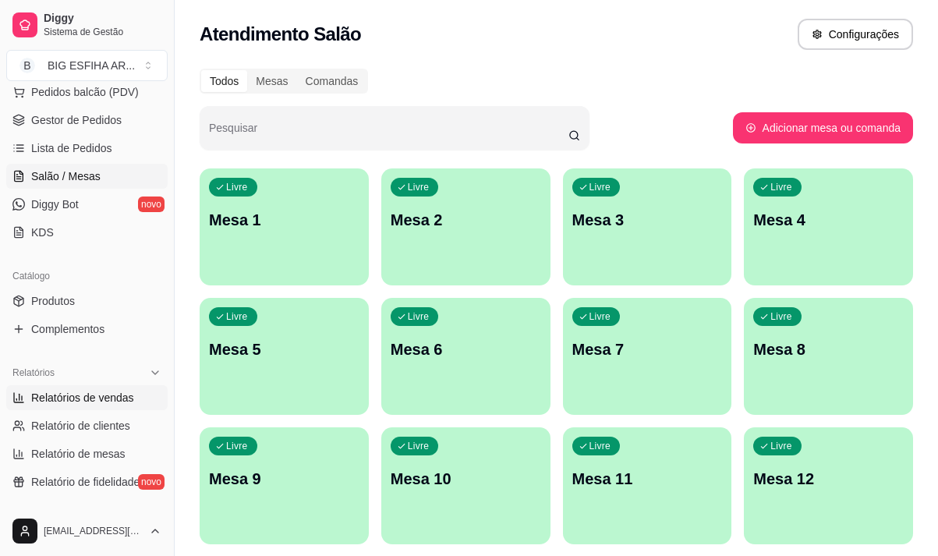
scroll to position [312, 0]
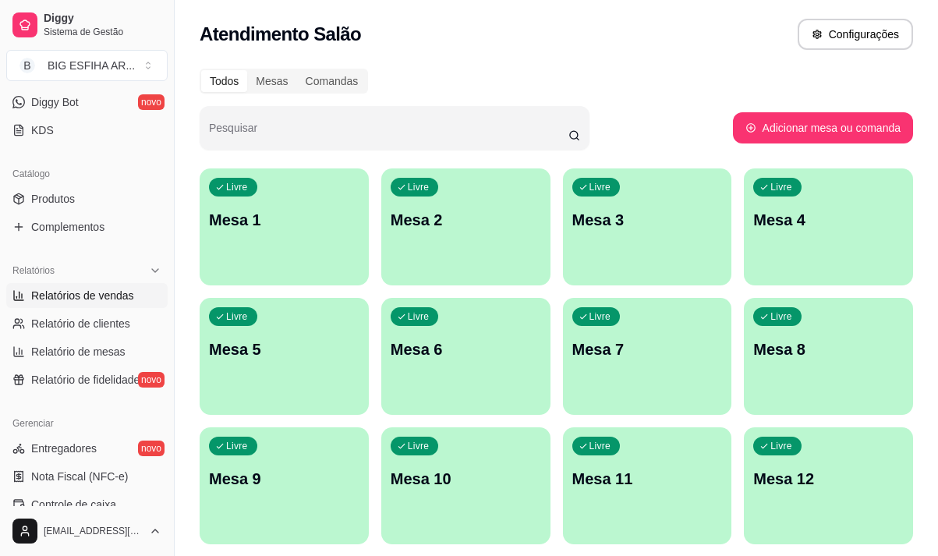
click at [98, 300] on span "Relatórios de vendas" at bounding box center [82, 296] width 103 height 16
select select "ALL"
select select "0"
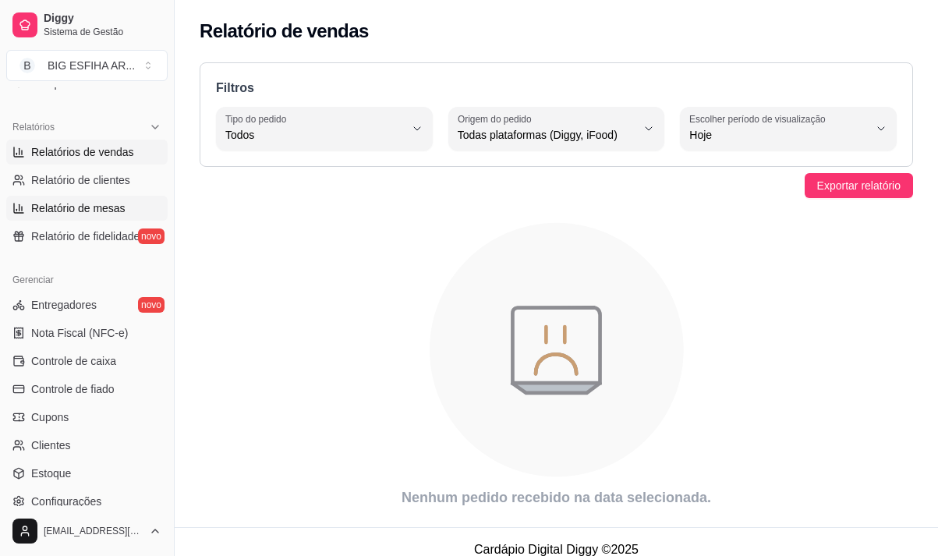
scroll to position [468, 0]
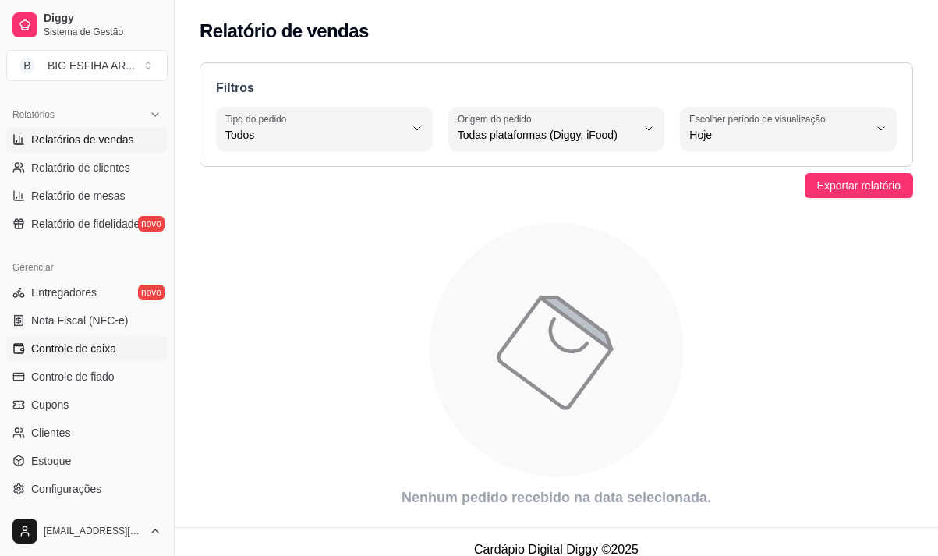
click at [78, 351] on span "Controle de caixa" at bounding box center [73, 349] width 85 height 16
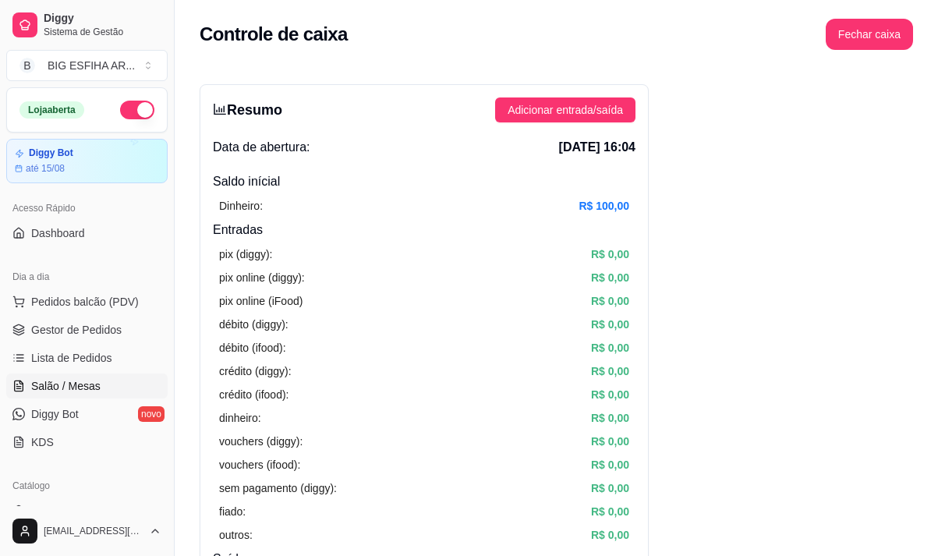
click at [82, 383] on span "Salão / Mesas" at bounding box center [65, 386] width 69 height 16
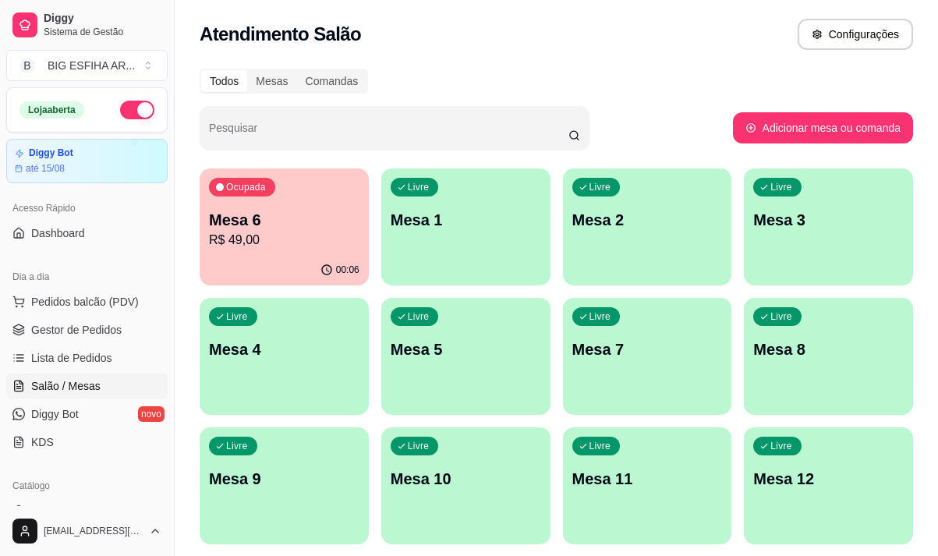
click at [477, 358] on p "Mesa 5" at bounding box center [465, 349] width 150 height 22
click at [230, 233] on p "R$ 49,00" at bounding box center [284, 240] width 150 height 19
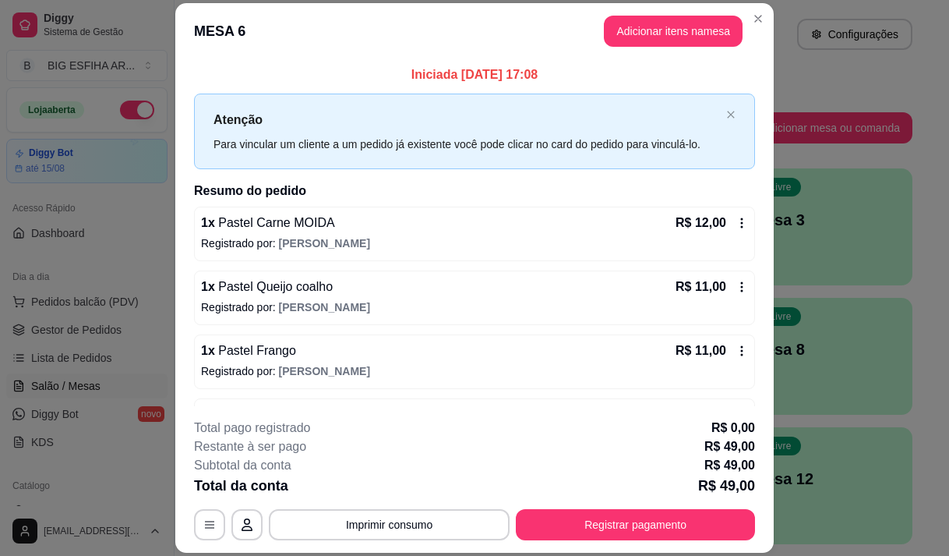
click at [332, 225] on div "1 x Pastel Carne MOIDA R$ 12,00" at bounding box center [474, 223] width 547 height 19
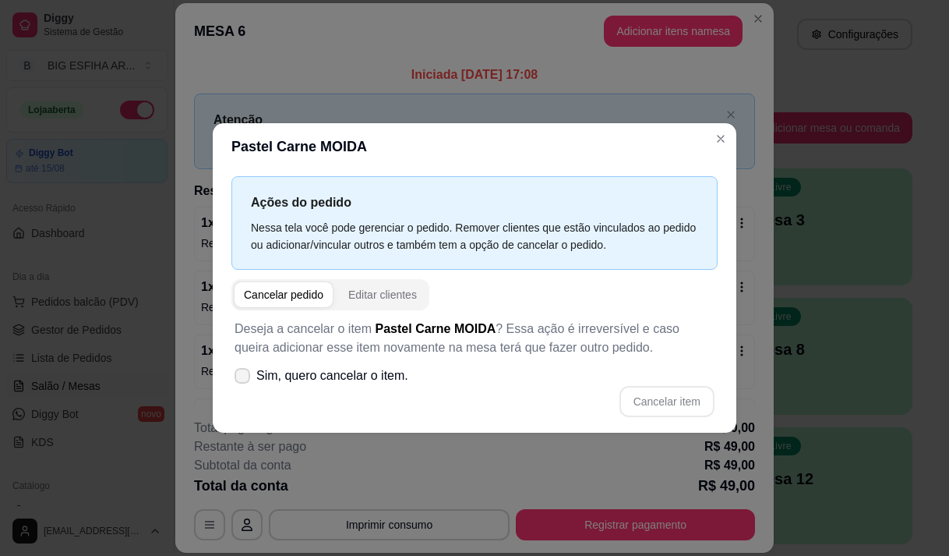
click at [271, 378] on span "Sim, quero cancelar o item." at bounding box center [332, 375] width 152 height 19
click at [244, 378] on input "Sim, quero cancelar o item." at bounding box center [239, 383] width 10 height 10
checkbox input "true"
click at [644, 408] on button "Cancelar item" at bounding box center [667, 401] width 95 height 31
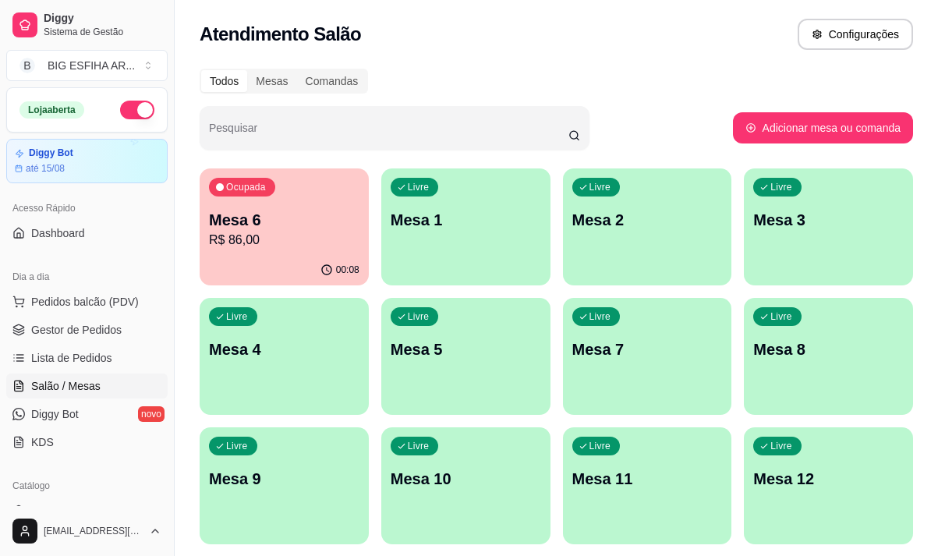
click at [281, 244] on p "R$ 86,00" at bounding box center [284, 240] width 150 height 19
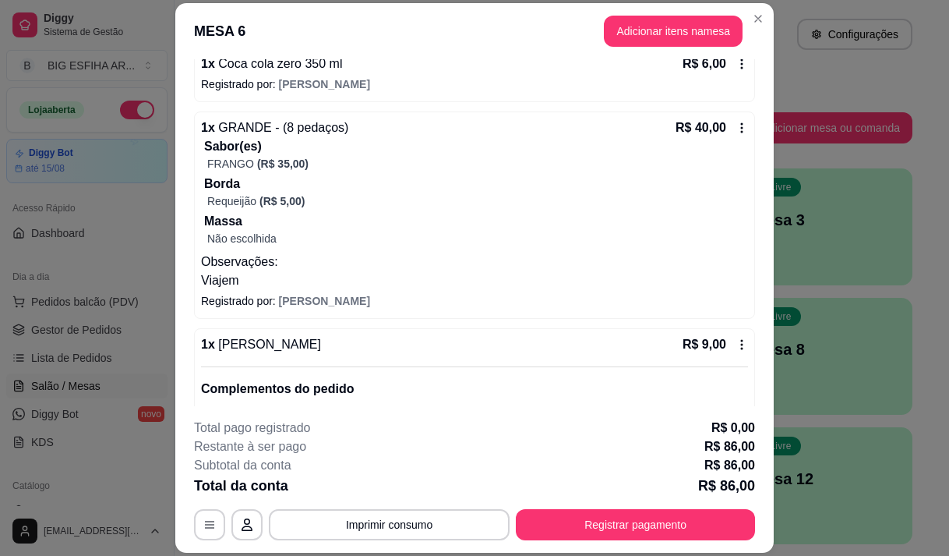
scroll to position [598, 0]
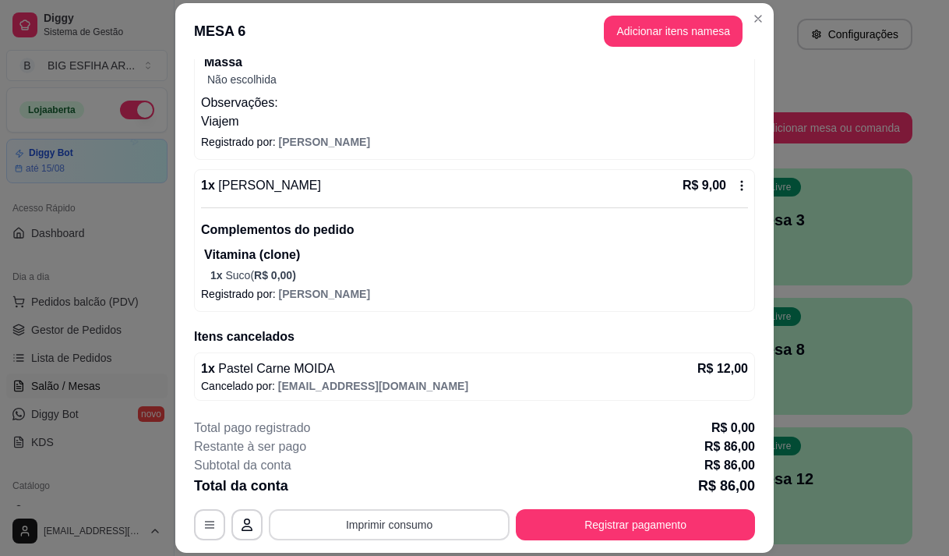
click at [401, 519] on button "Imprimir consumo" at bounding box center [389, 524] width 241 height 31
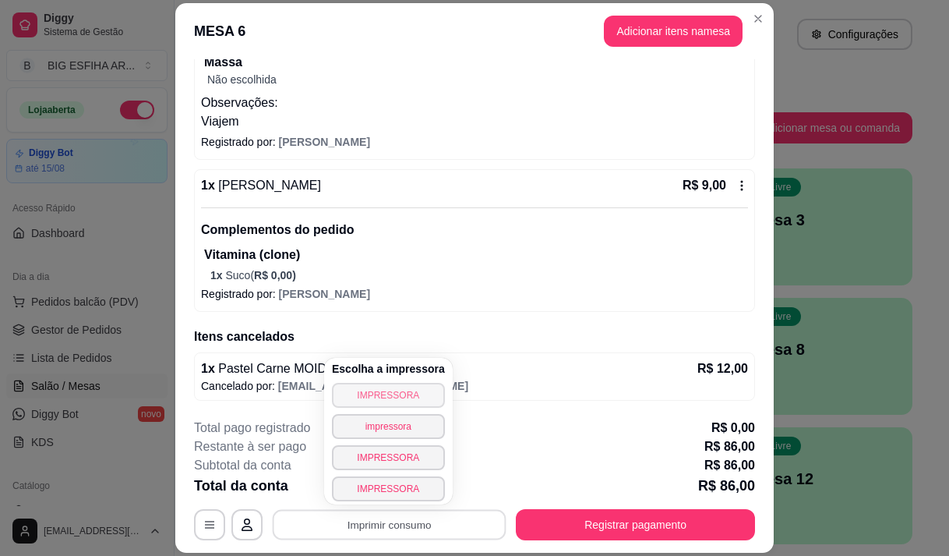
click at [380, 382] on div "Escolha a impressora IMPRESSORA impressora IMPRESSORA IMPRESSORA" at bounding box center [388, 431] width 129 height 147
click at [380, 390] on button "IMPRESSORA" at bounding box center [388, 395] width 113 height 25
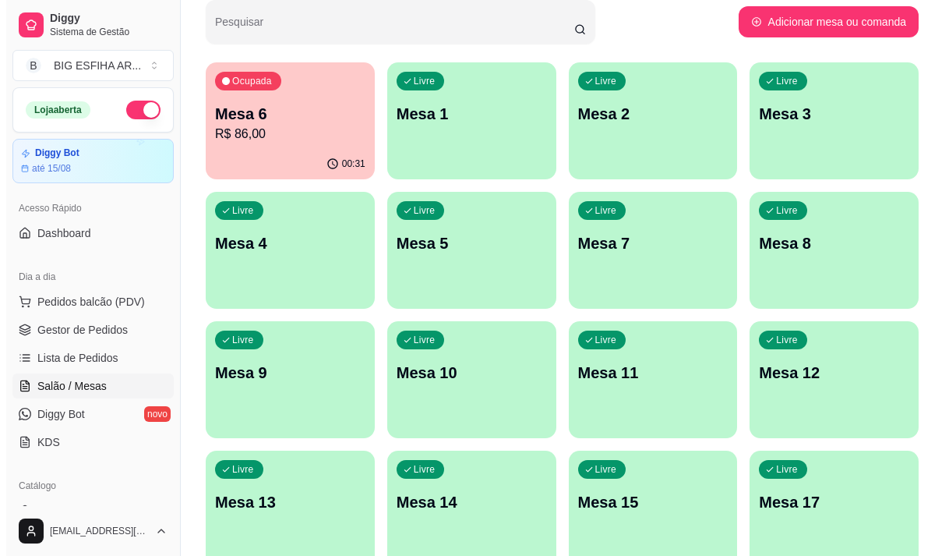
scroll to position [0, 0]
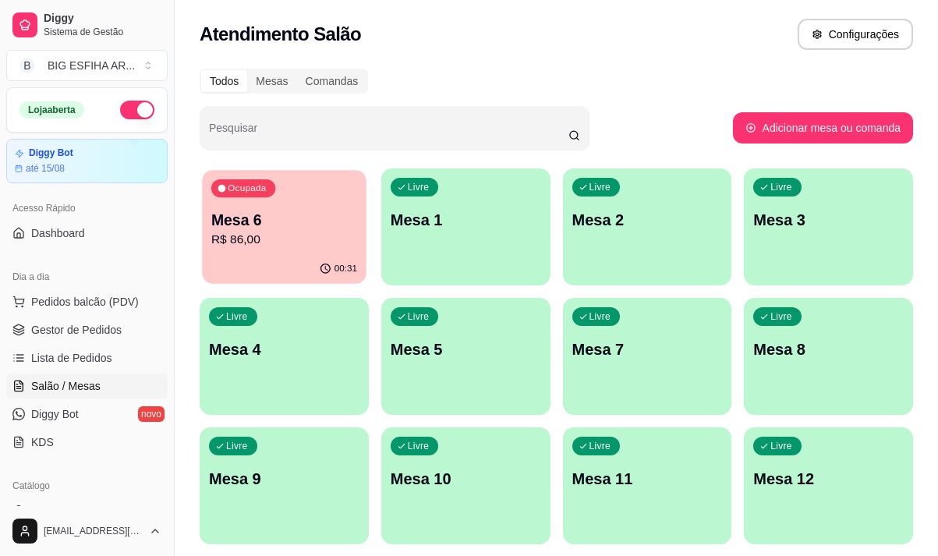
click at [327, 228] on p "Mesa 6" at bounding box center [284, 220] width 146 height 21
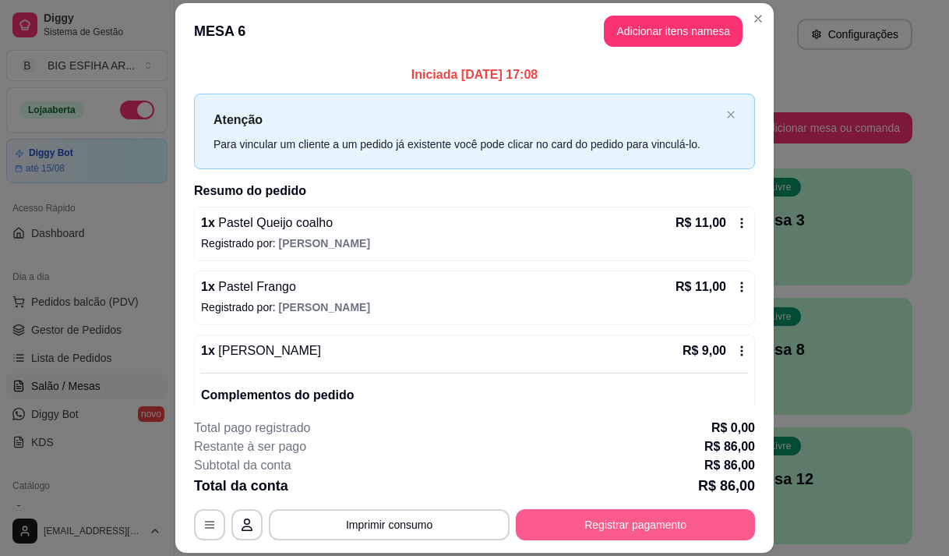
click at [579, 517] on button "Registrar pagamento" at bounding box center [635, 524] width 239 height 31
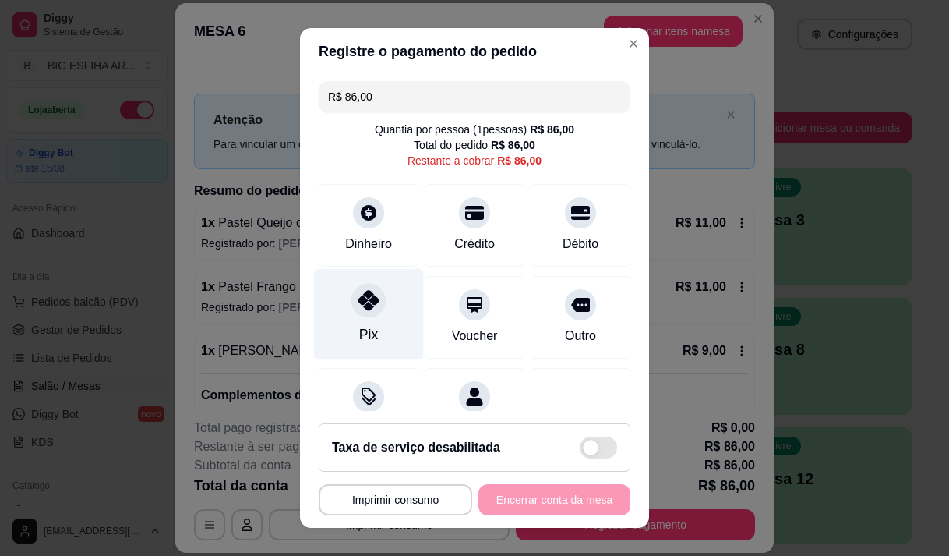
click at [367, 314] on div at bounding box center [368, 300] width 34 height 34
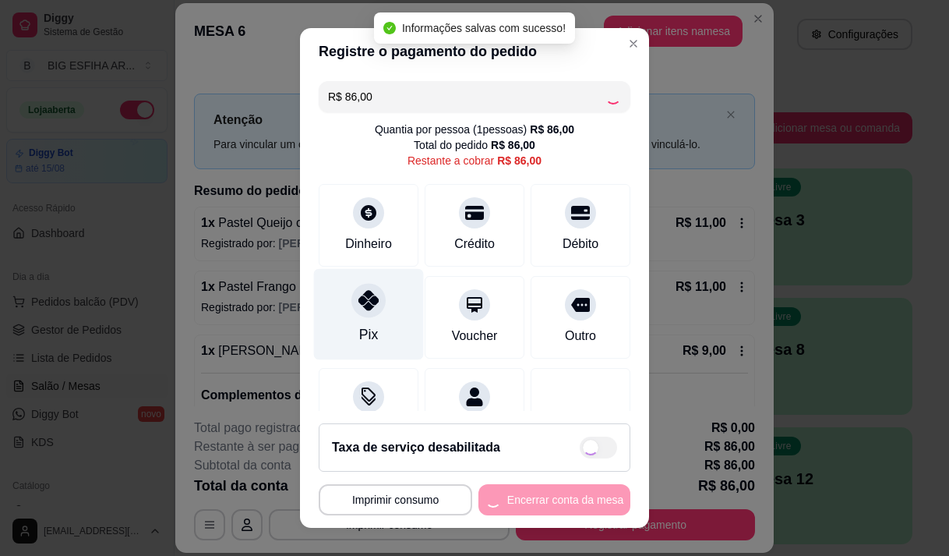
type input "R$ 0,00"
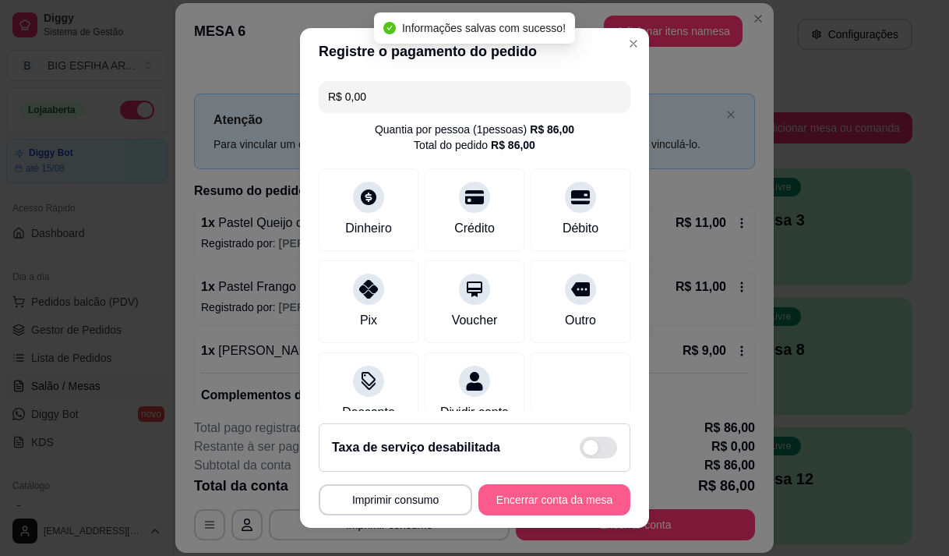
click at [486, 501] on button "Encerrar conta da mesa" at bounding box center [555, 499] width 152 height 31
